Goal: Find specific page/section: Find specific page/section

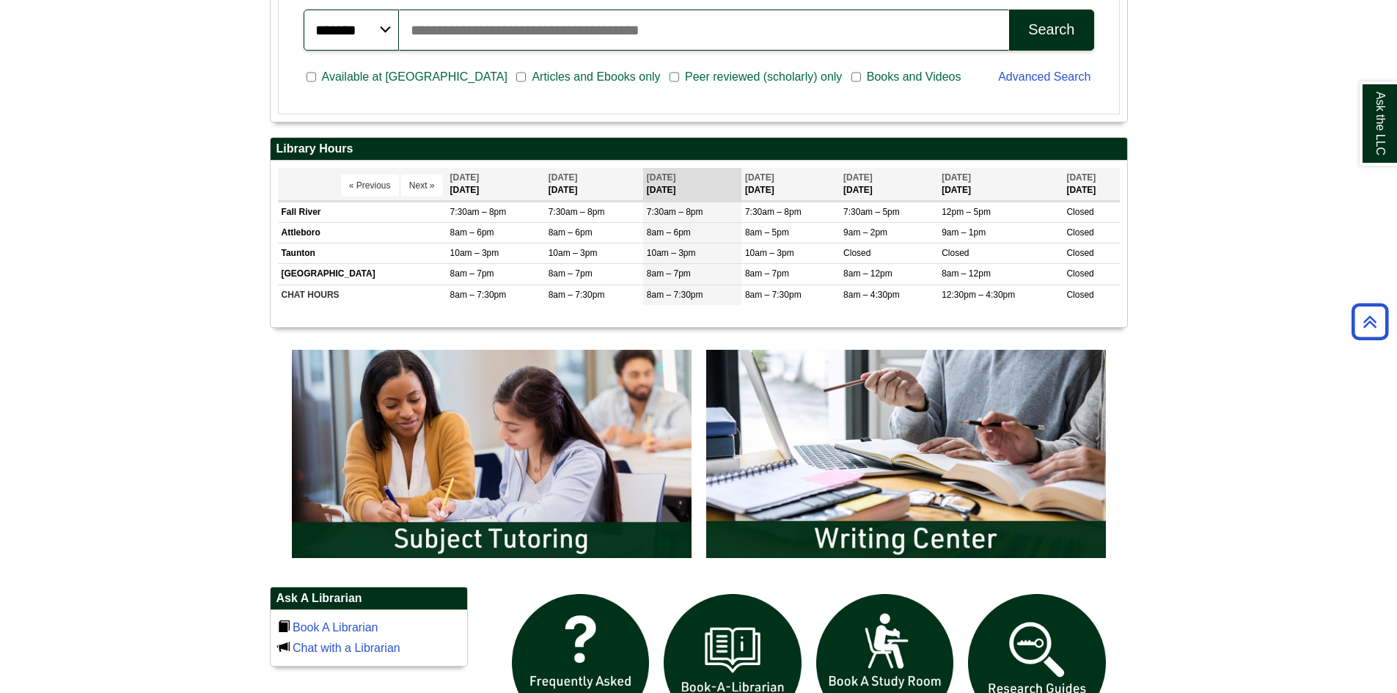
scroll to position [604, 0]
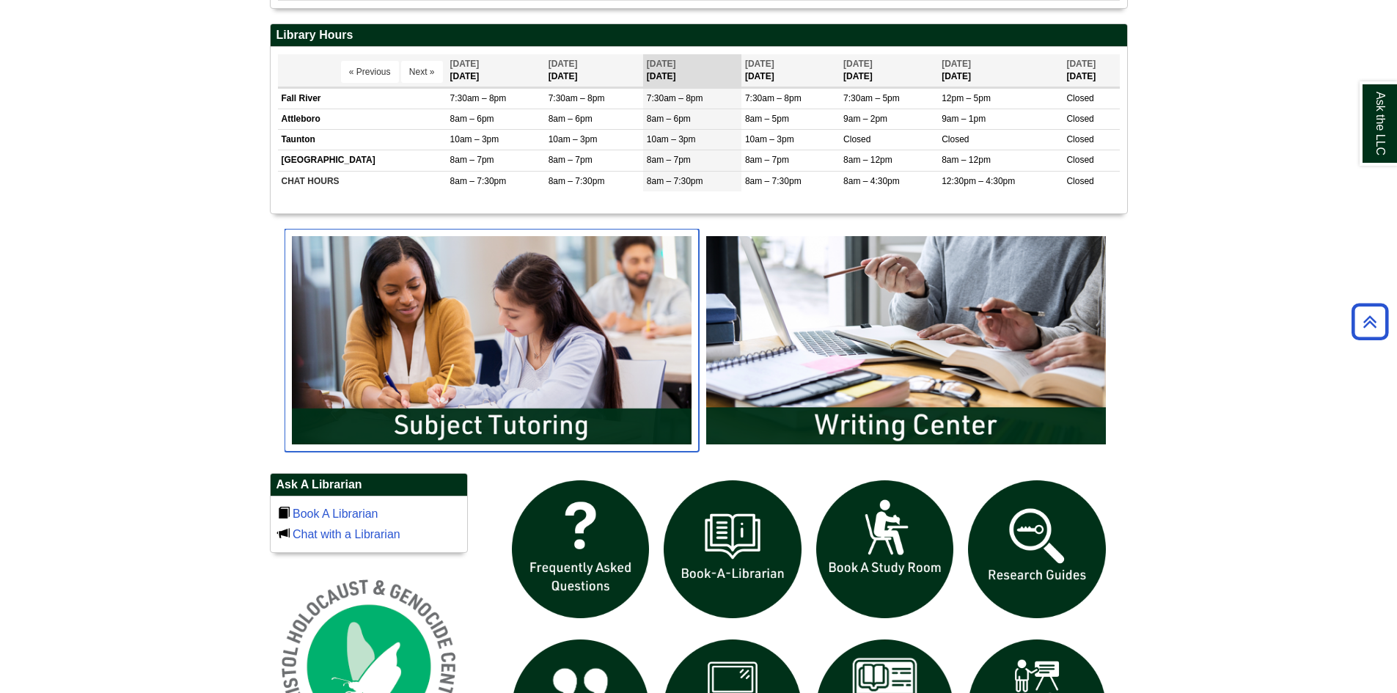
click at [547, 361] on img "slideshow" at bounding box center [492, 340] width 414 height 223
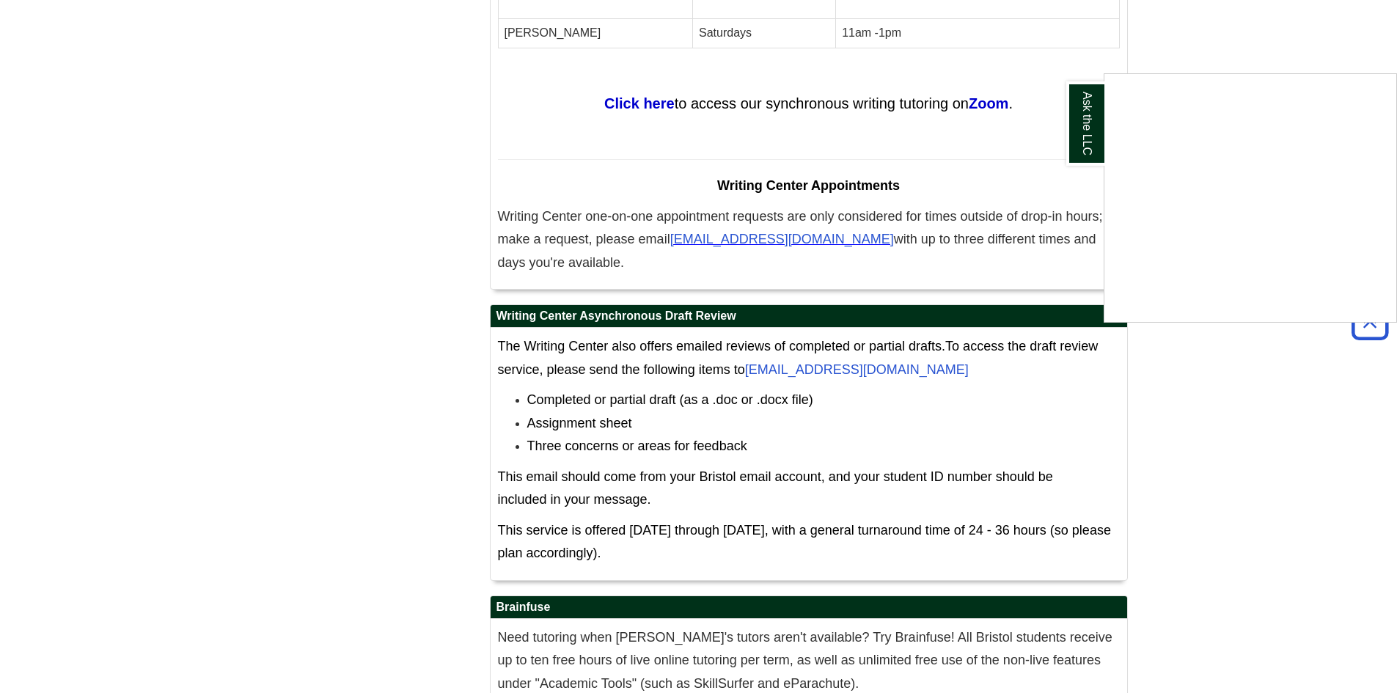
scroll to position [8185, 0]
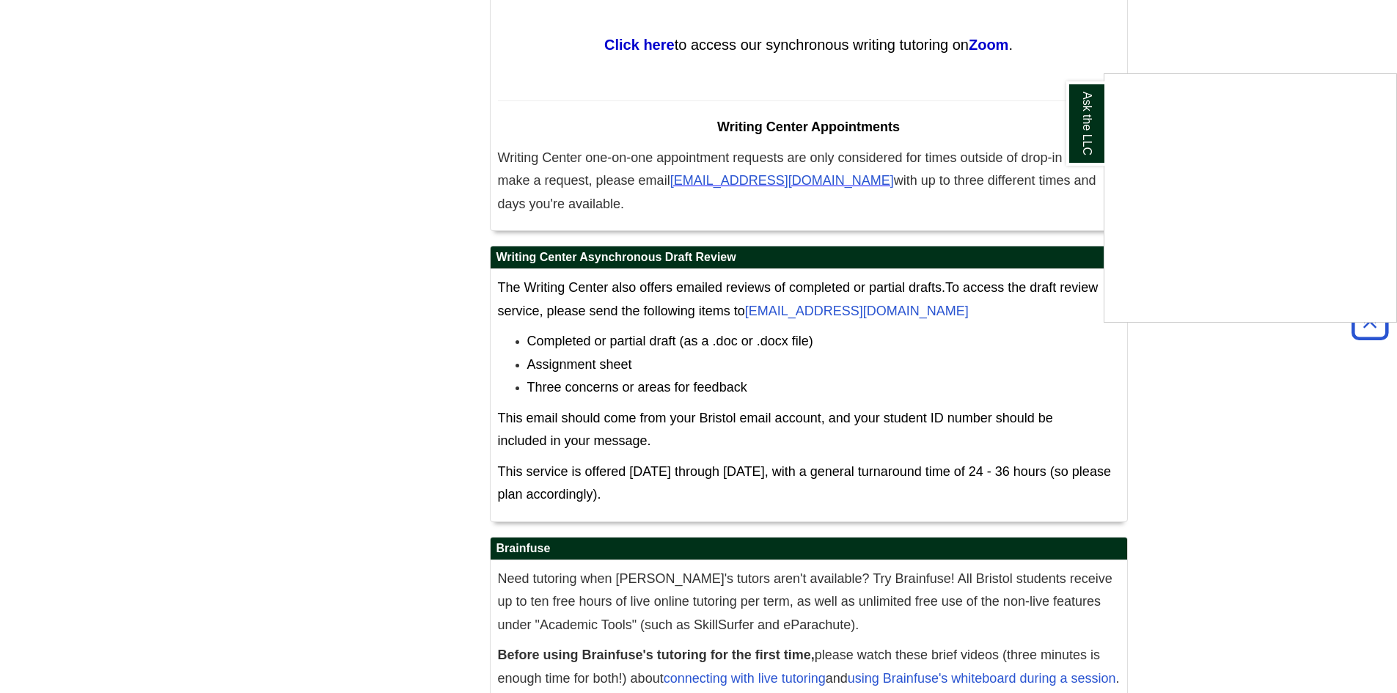
click at [1080, 681] on div "Ask the LLC" at bounding box center [698, 346] width 1397 height 693
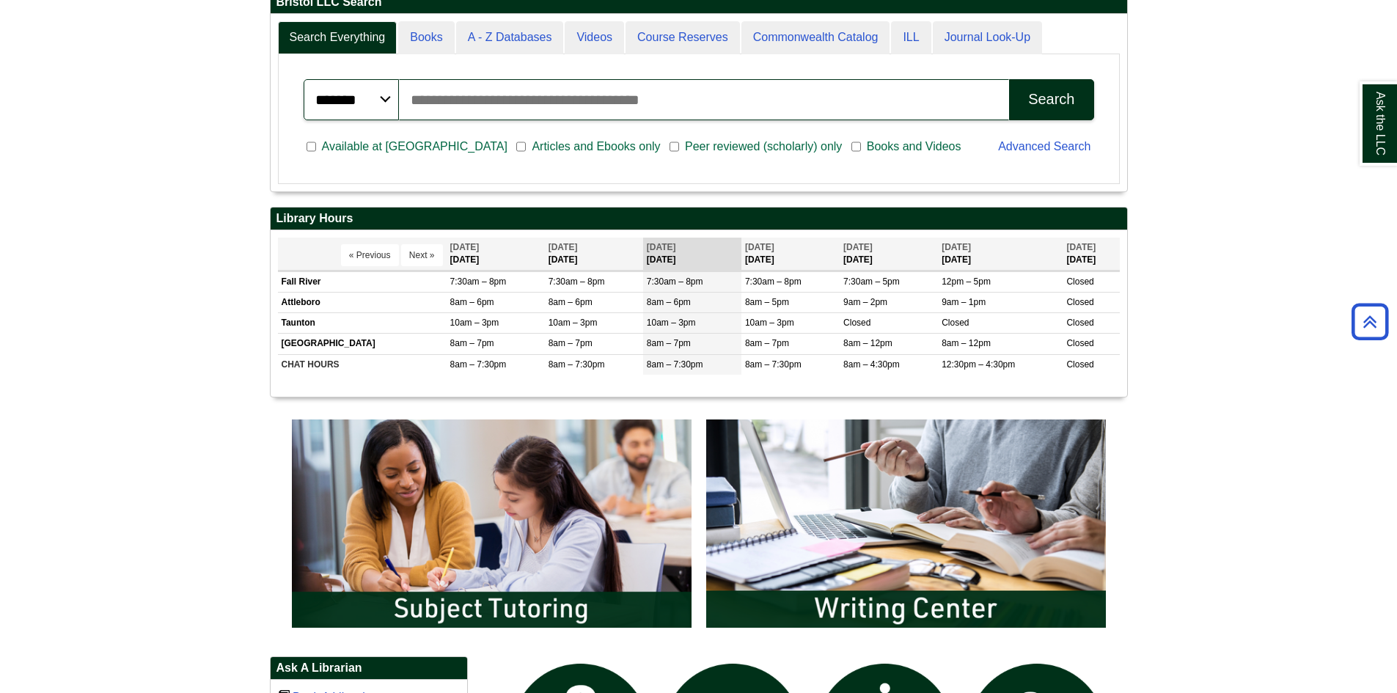
scroll to position [167, 857]
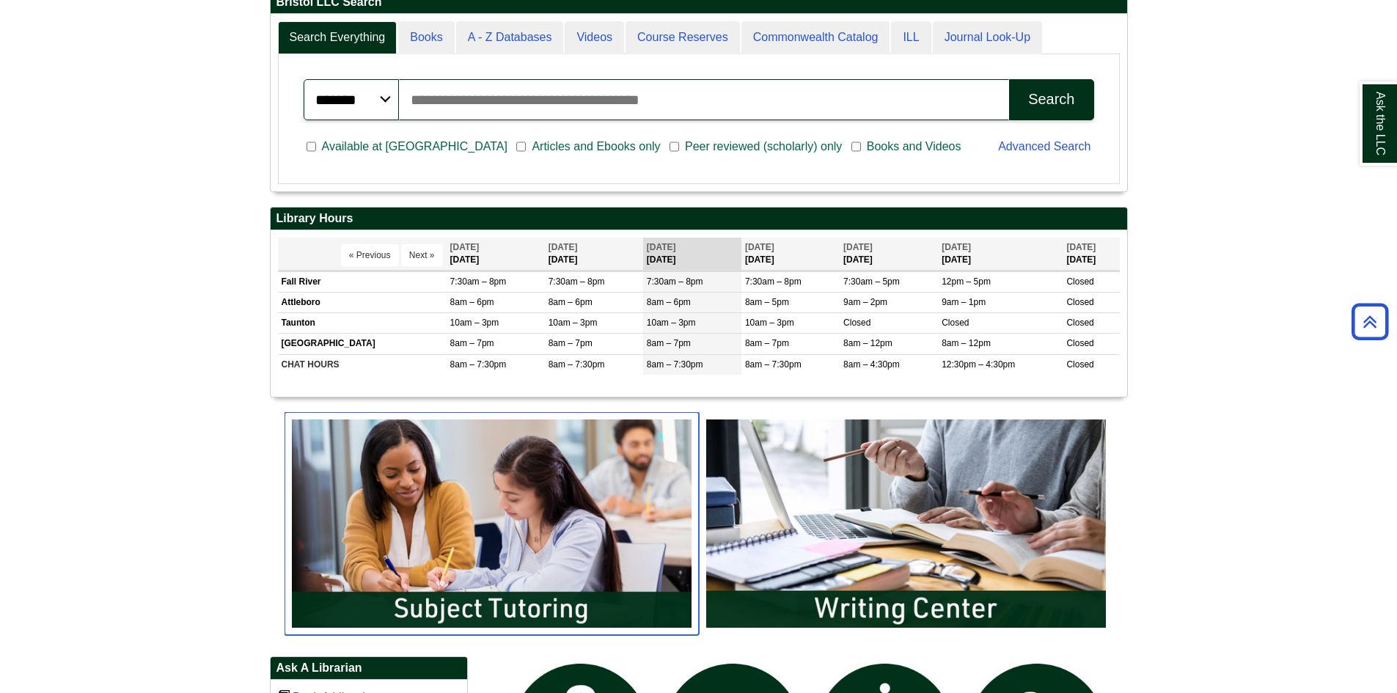
click at [568, 541] on img "slideshow" at bounding box center [492, 523] width 414 height 223
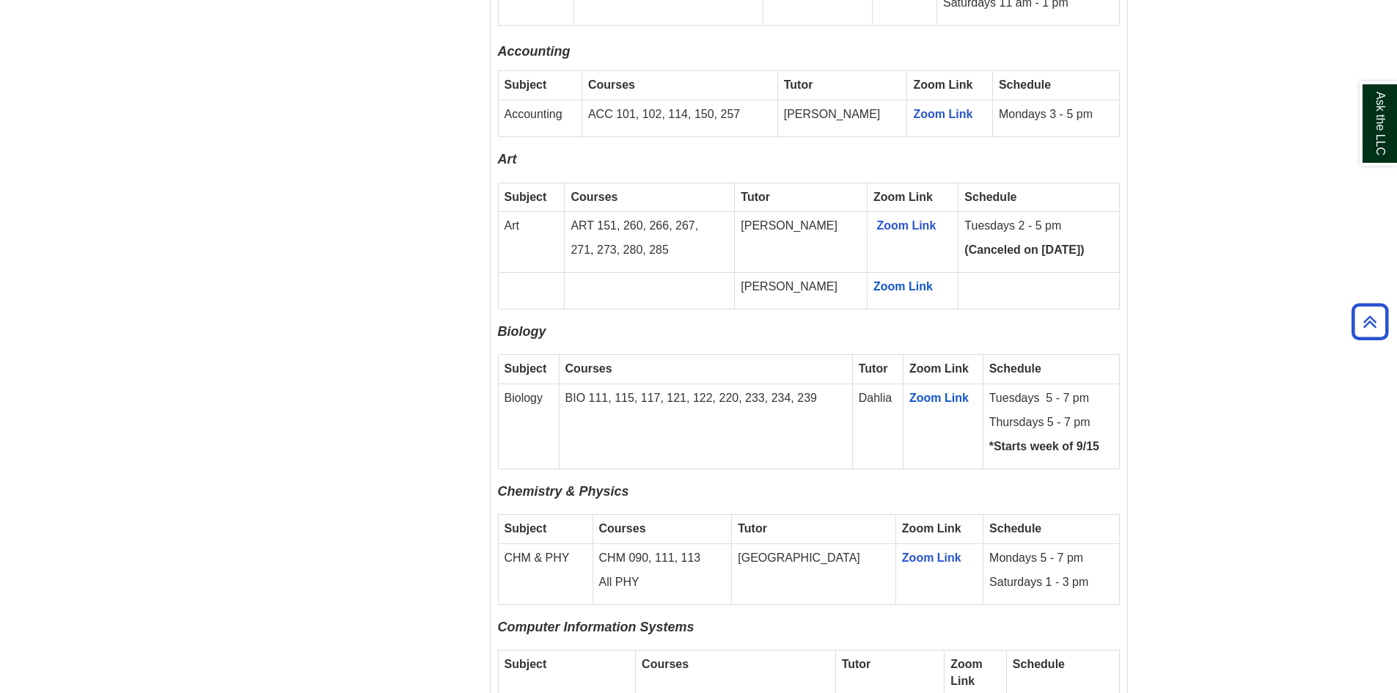
scroll to position [1553, 0]
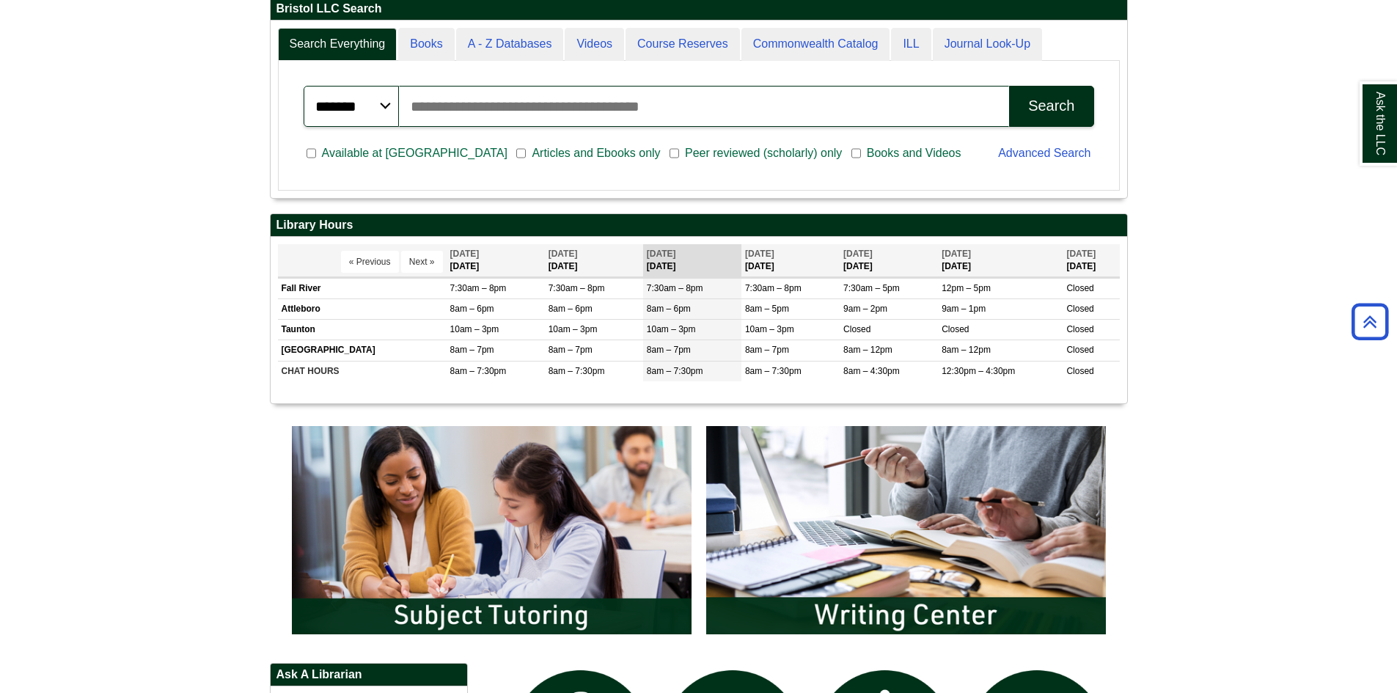
scroll to position [520, 0]
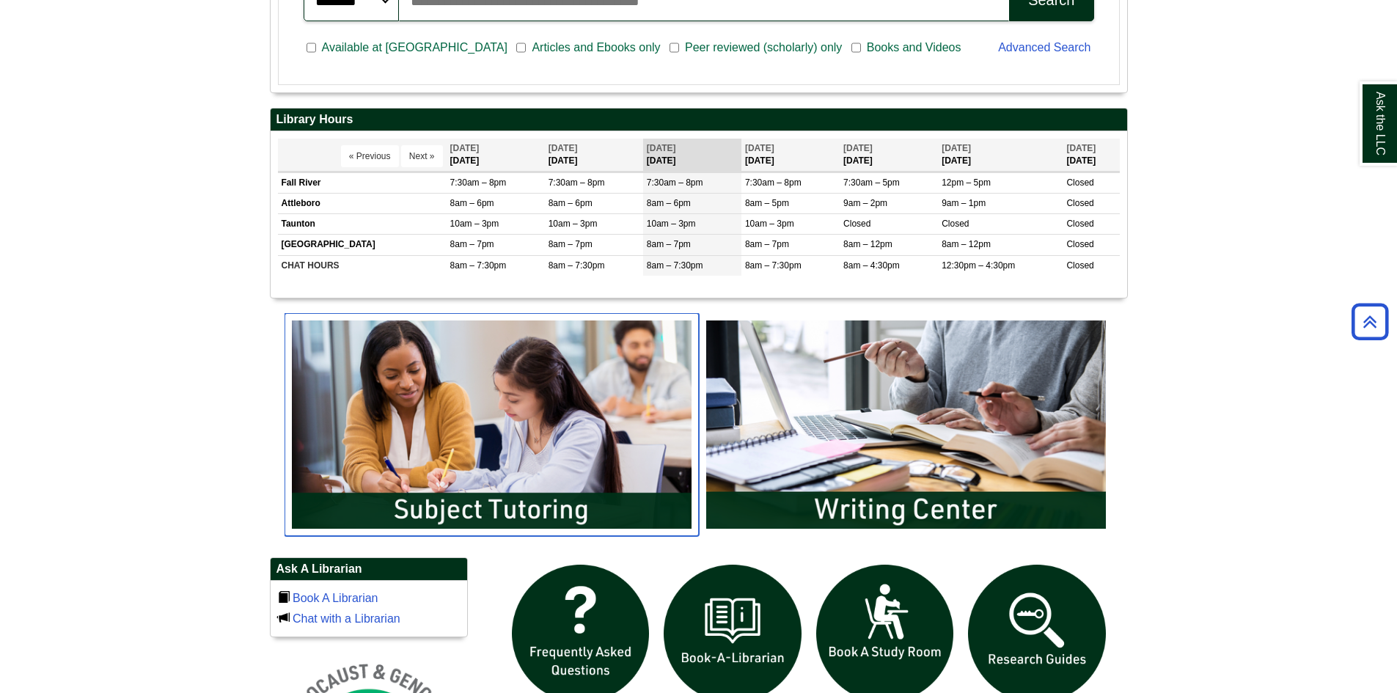
click at [465, 447] on img "slideshow" at bounding box center [492, 424] width 414 height 223
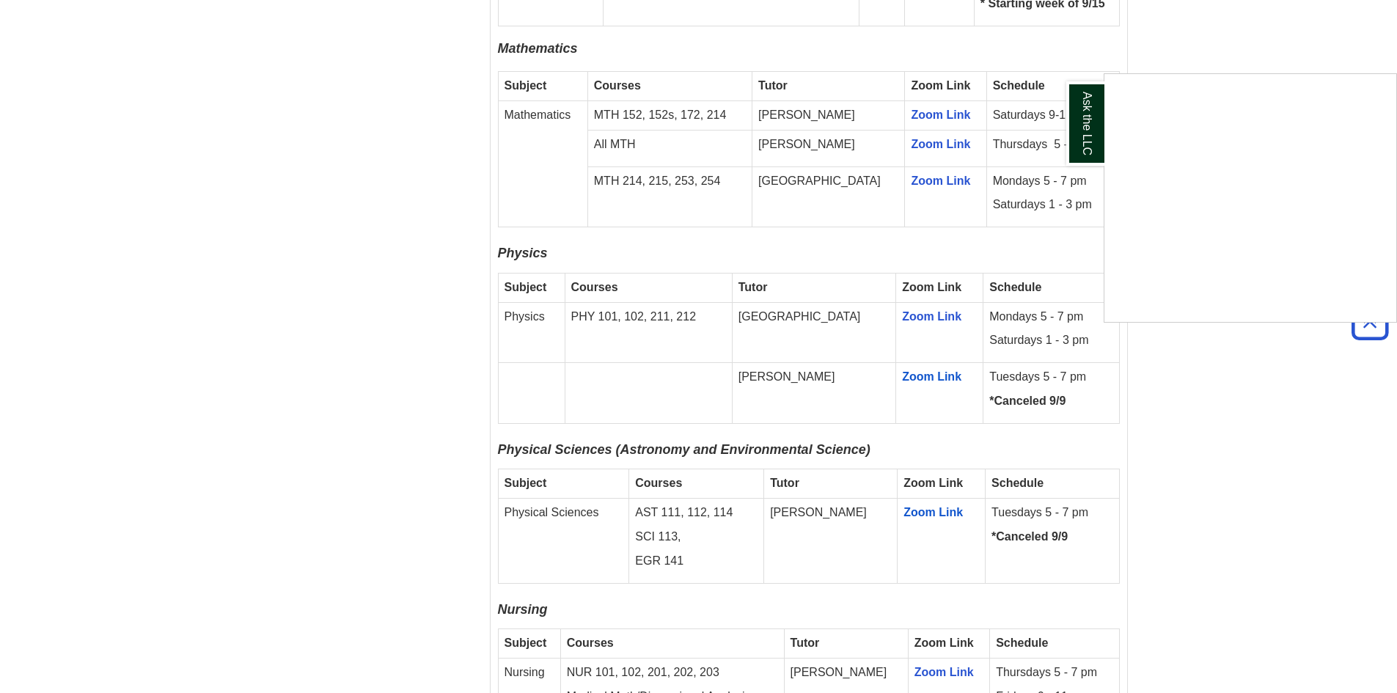
scroll to position [2408, 0]
